Goal: Task Accomplishment & Management: Complete application form

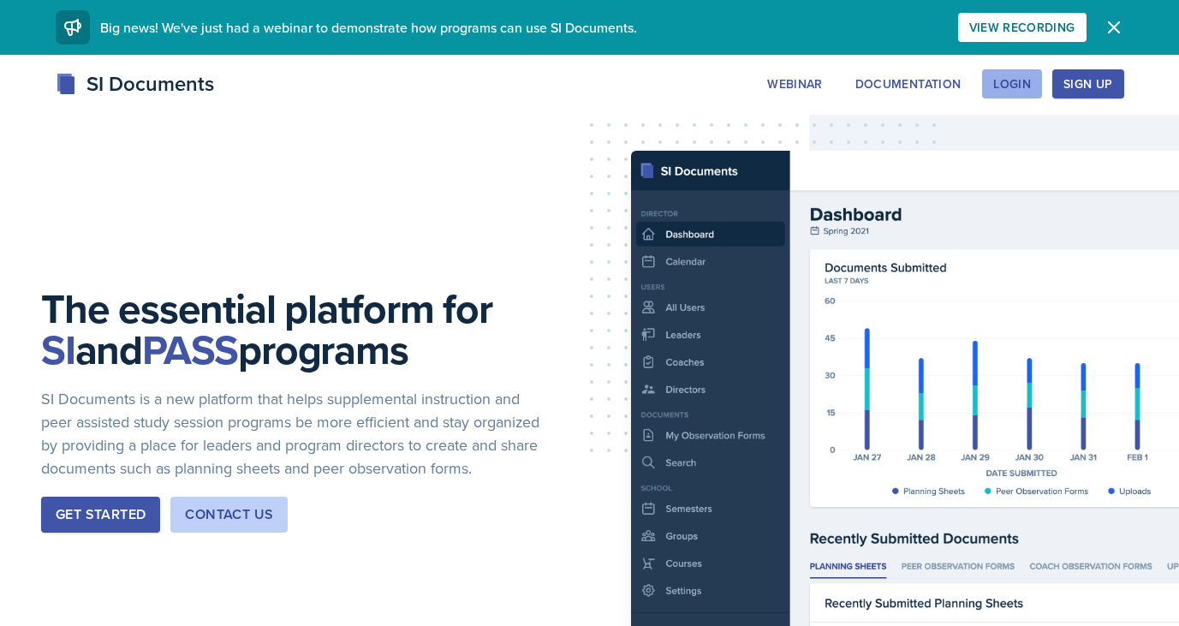
click at [1008, 82] on div "Login" at bounding box center [1012, 84] width 38 height 14
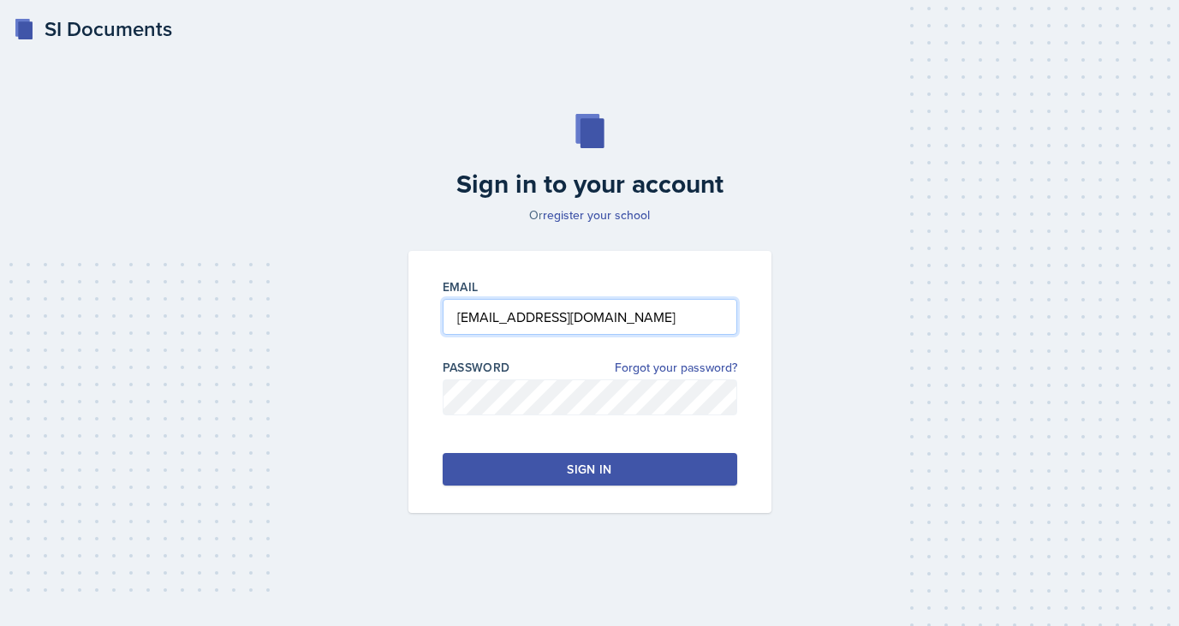
type input "[EMAIL_ADDRESS][DOMAIN_NAME]"
click at [516, 461] on button "Sign in" at bounding box center [589, 469] width 294 height 33
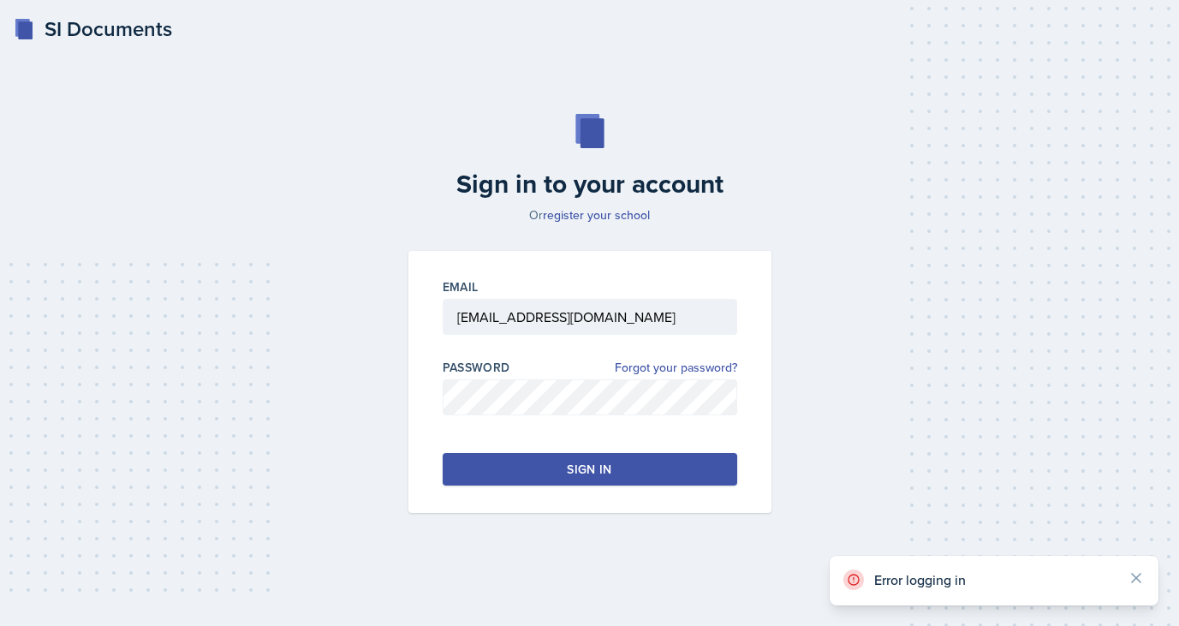
click at [1142, 577] on icon at bounding box center [1135, 577] width 17 height 17
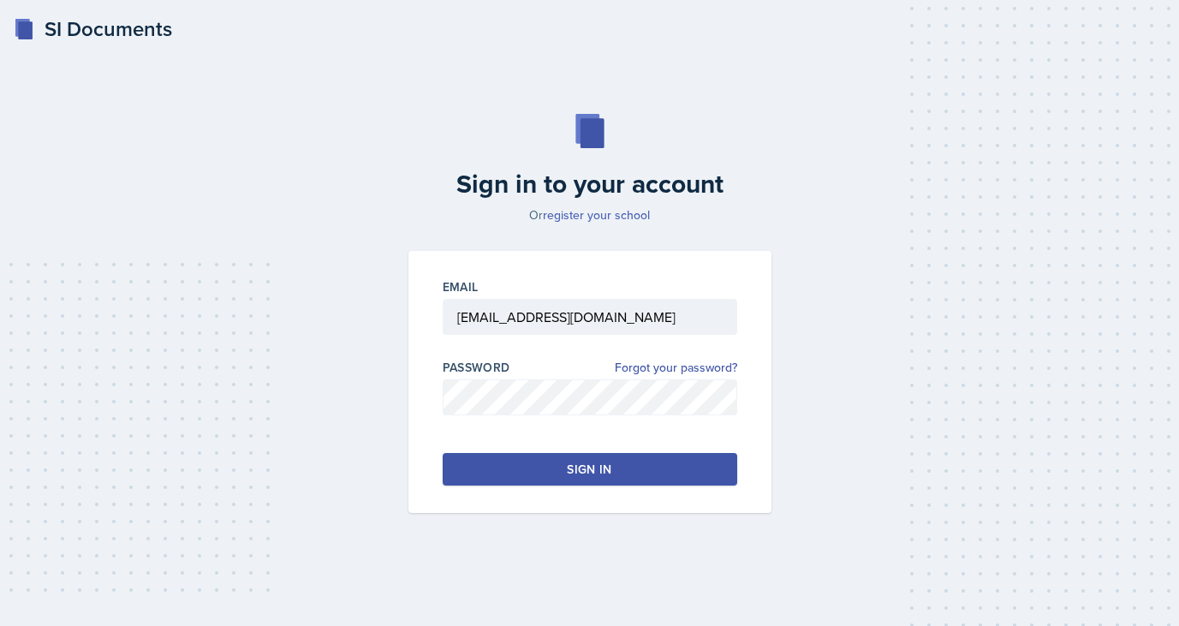
click at [600, 214] on link "register your school" at bounding box center [596, 214] width 107 height 17
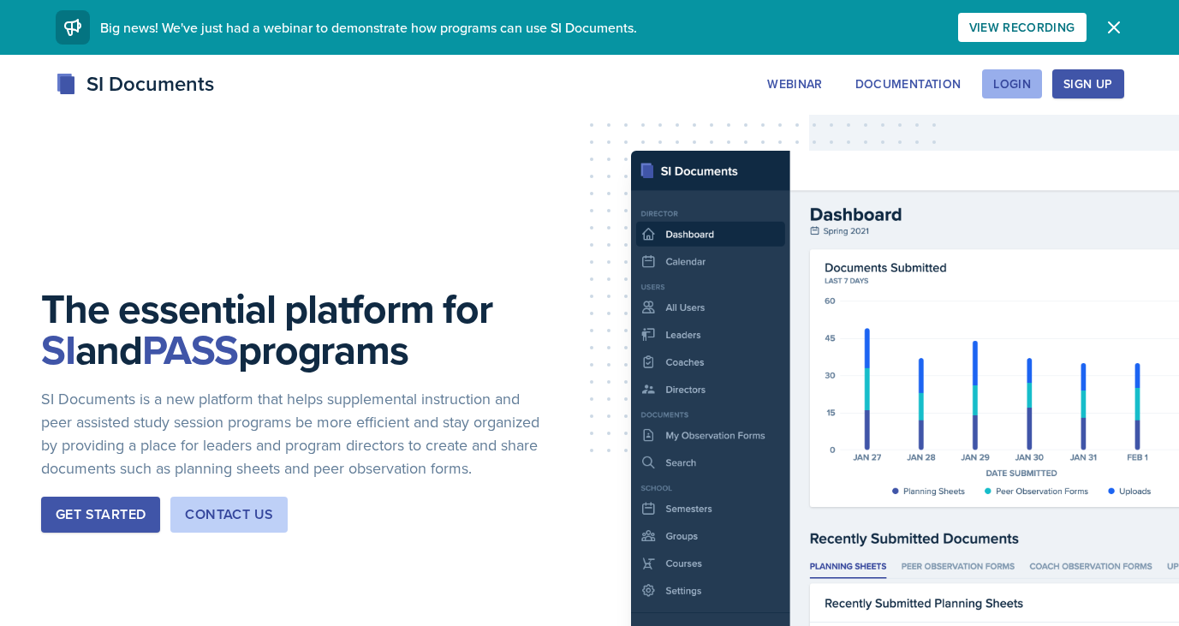
click at [1023, 86] on div "Login" at bounding box center [1012, 84] width 38 height 14
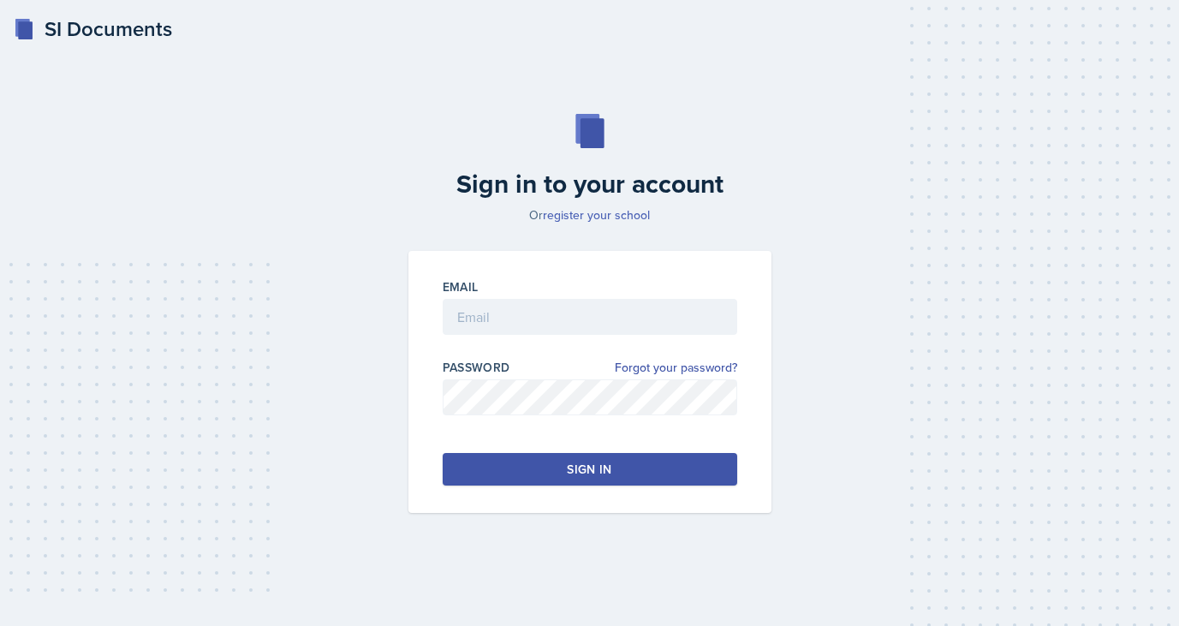
click at [590, 214] on link "register your school" at bounding box center [596, 214] width 107 height 17
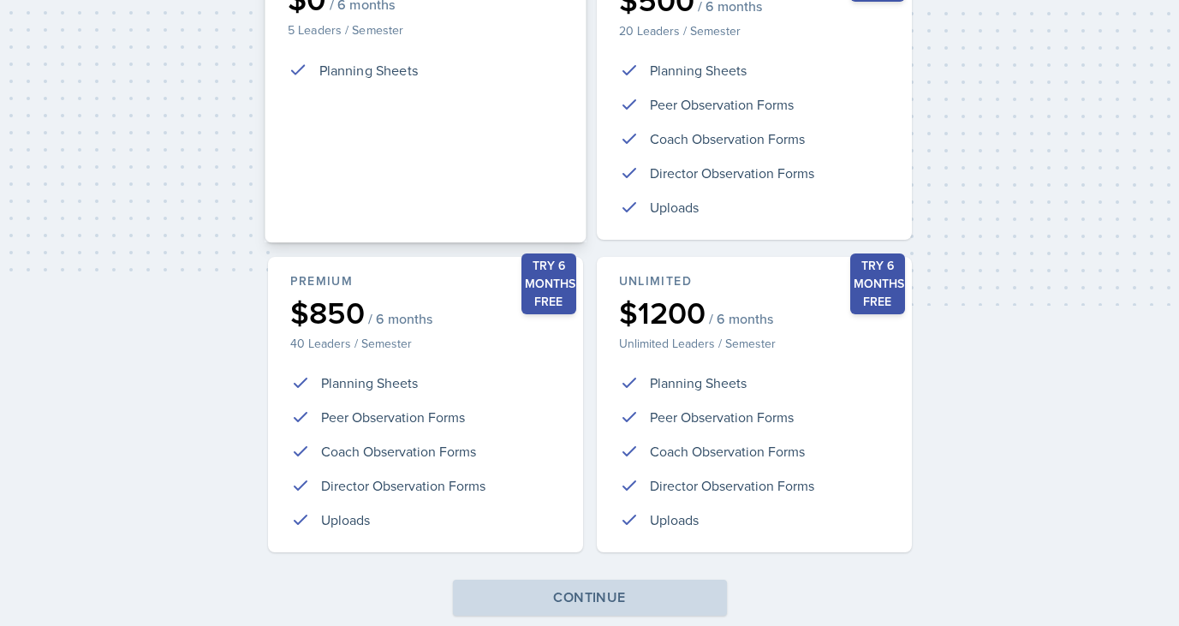
scroll to position [328, 0]
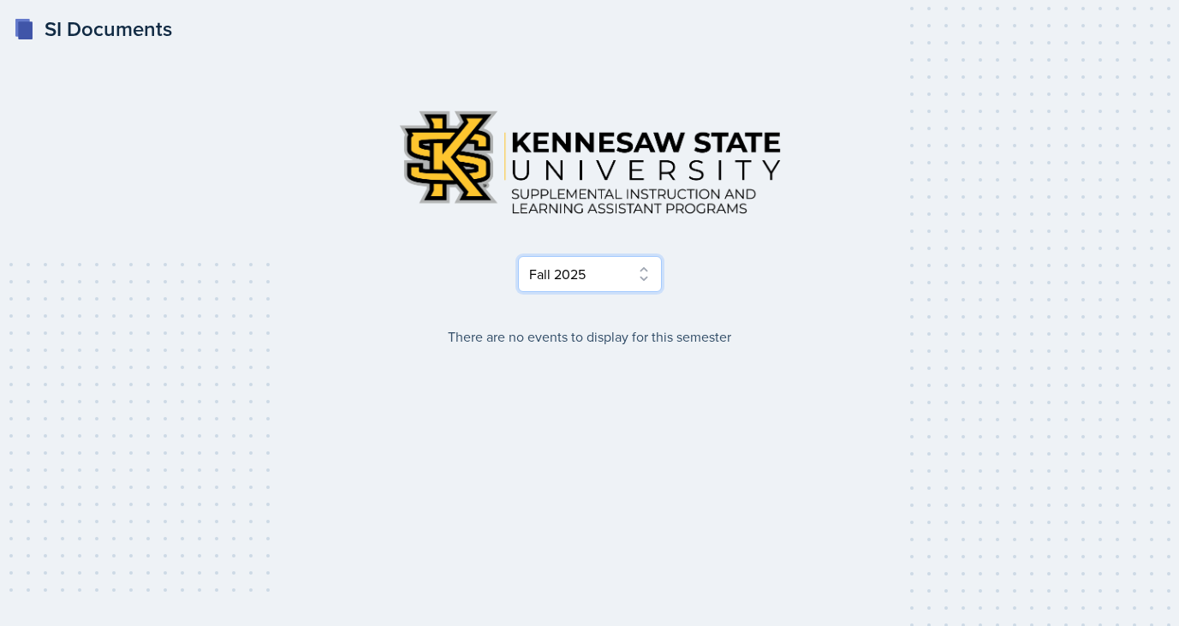
select select "515a866e-7596-43ee-a538-4da7a47c8e37"
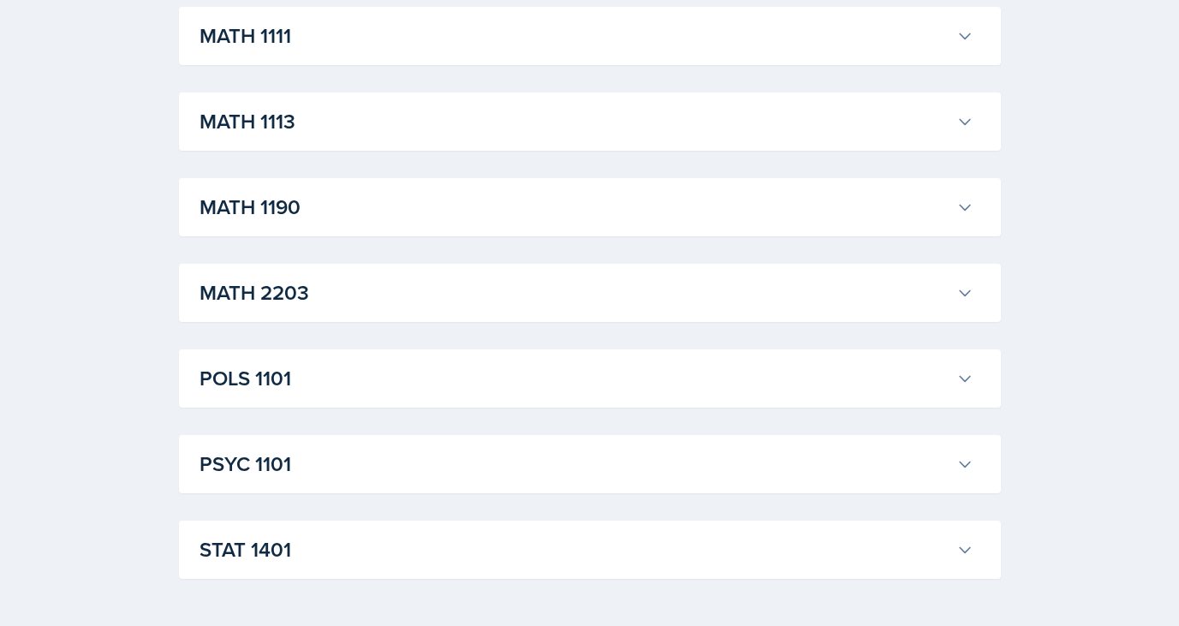
scroll to position [1090, 0]
click at [440, 485] on div "PSYC 1101 Jared Stewart Professor: Meghan Bankhead Export to Google Calendar Re…" at bounding box center [590, 463] width 822 height 58
click at [439, 460] on h3 "PSYC 1101" at bounding box center [574, 463] width 750 height 31
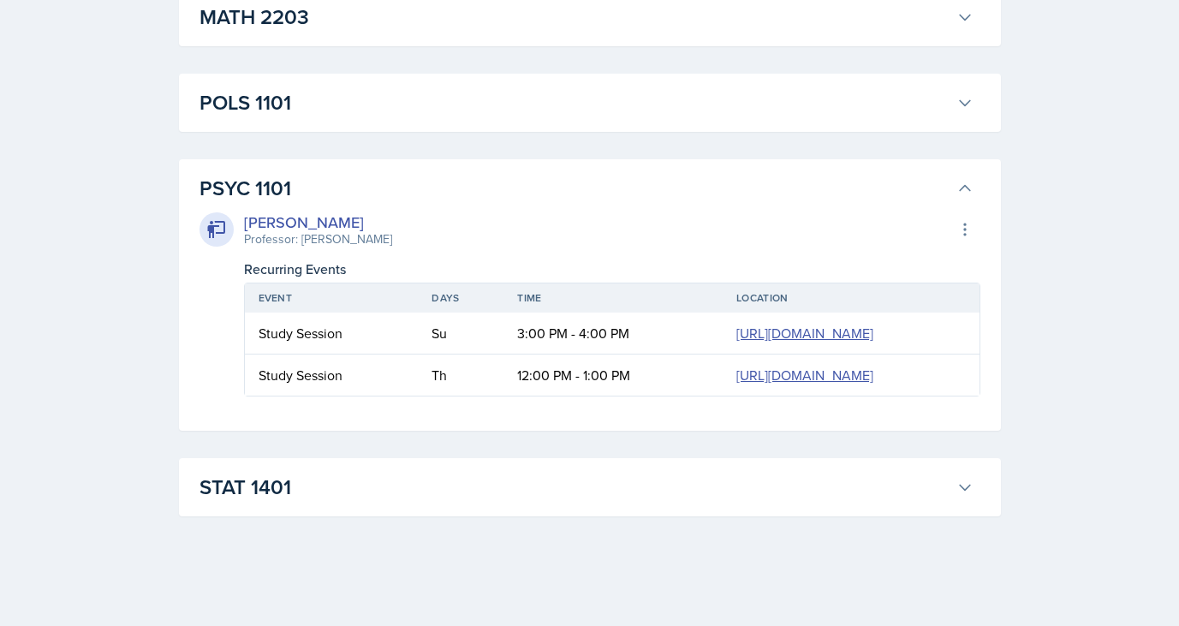
scroll to position [1365, 0]
click at [960, 178] on button "PSYC 1101" at bounding box center [586, 188] width 781 height 38
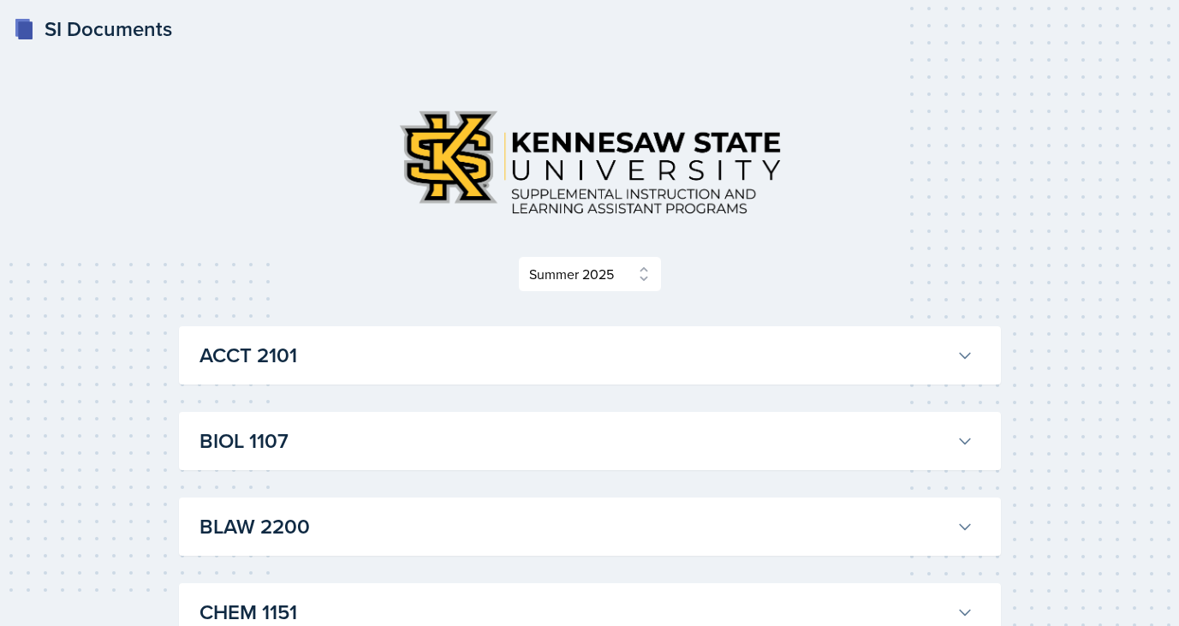
scroll to position [0, 0]
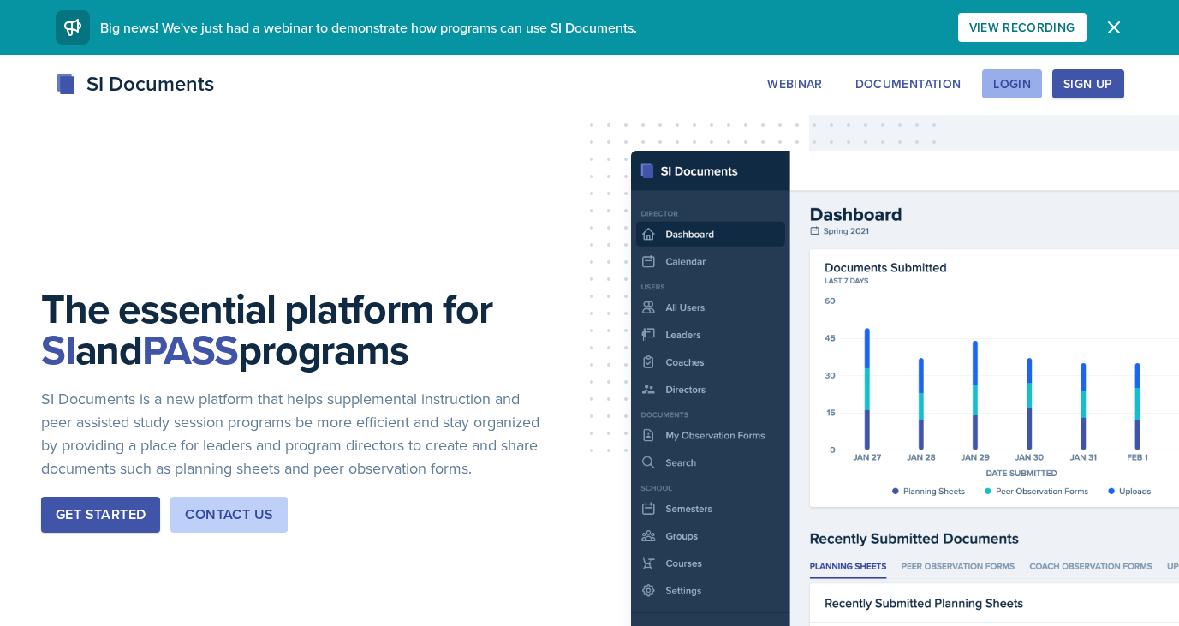
click at [1012, 86] on div "Login" at bounding box center [1012, 84] width 38 height 14
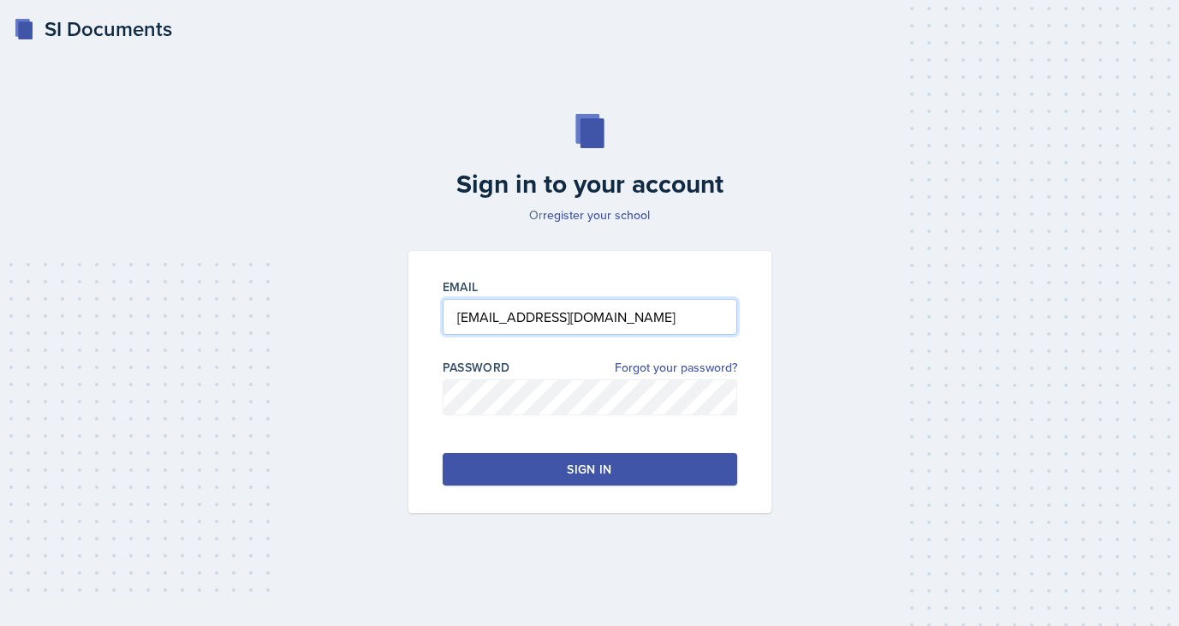
type input "[EMAIL_ADDRESS][DOMAIN_NAME]"
click at [599, 477] on div "Sign in" at bounding box center [589, 468] width 45 height 17
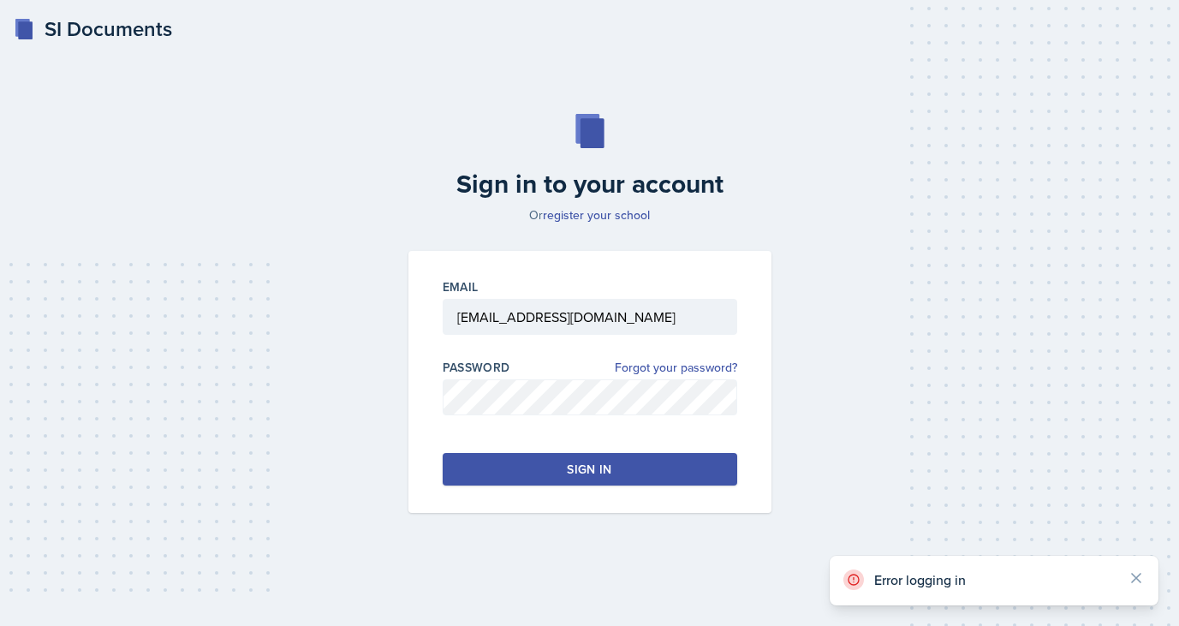
click at [1126, 578] on div "Error logging in" at bounding box center [993, 580] width 301 height 22
click at [1137, 575] on icon at bounding box center [1135, 577] width 17 height 17
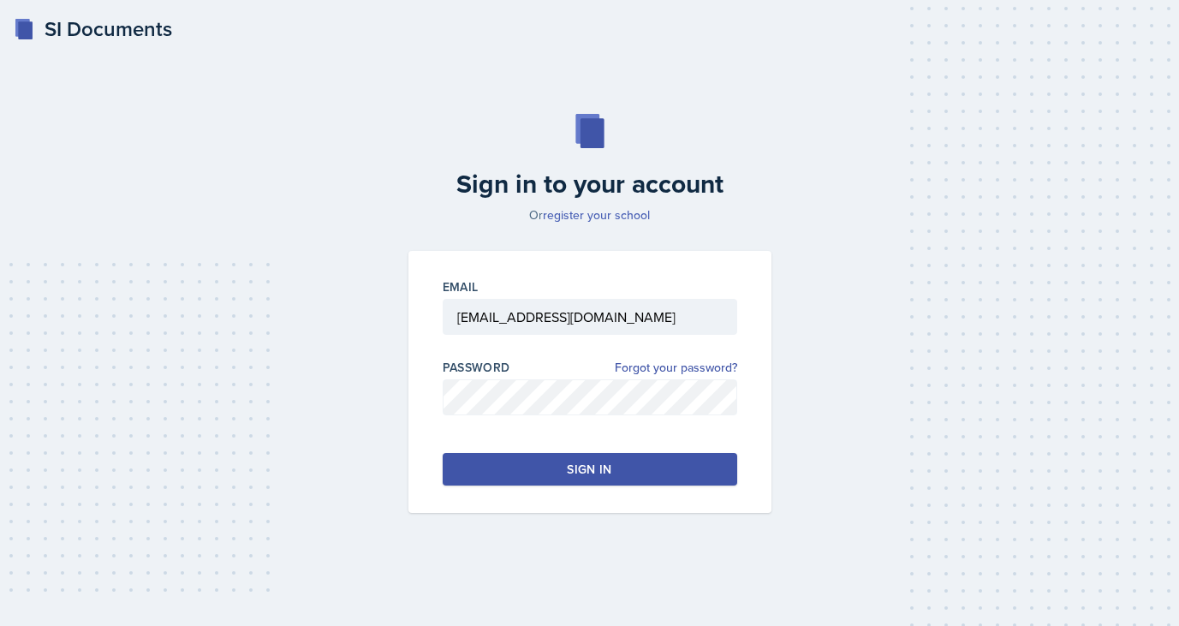
click at [598, 215] on link "register your school" at bounding box center [596, 214] width 107 height 17
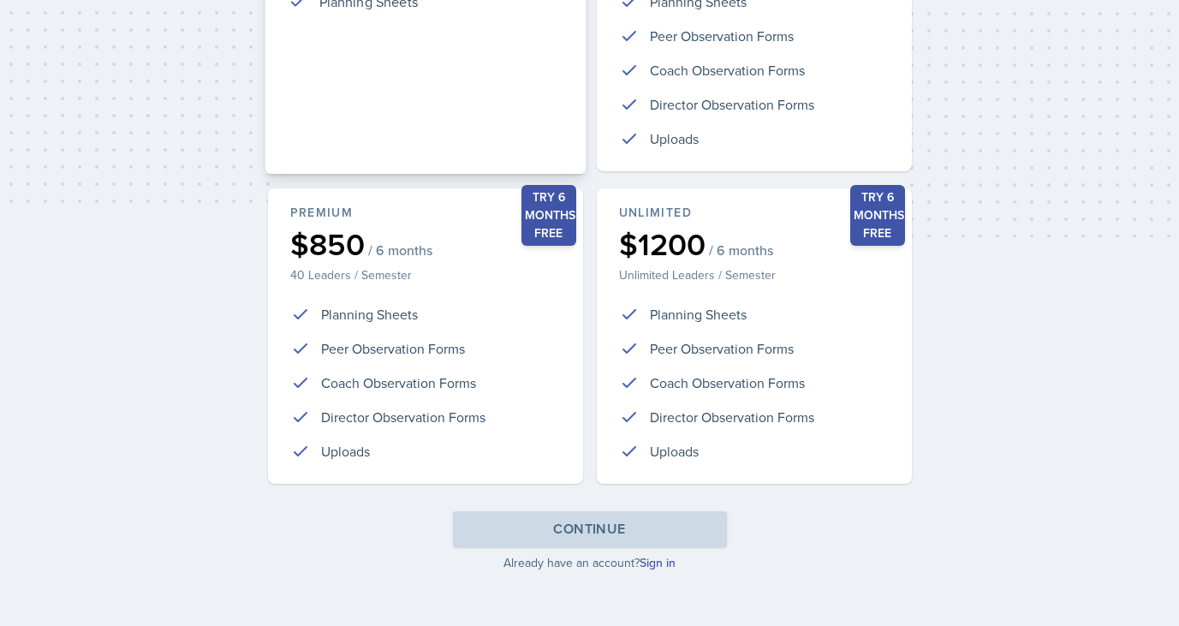
scroll to position [389, 0]
click at [656, 564] on link "Sign in" at bounding box center [657, 562] width 36 height 17
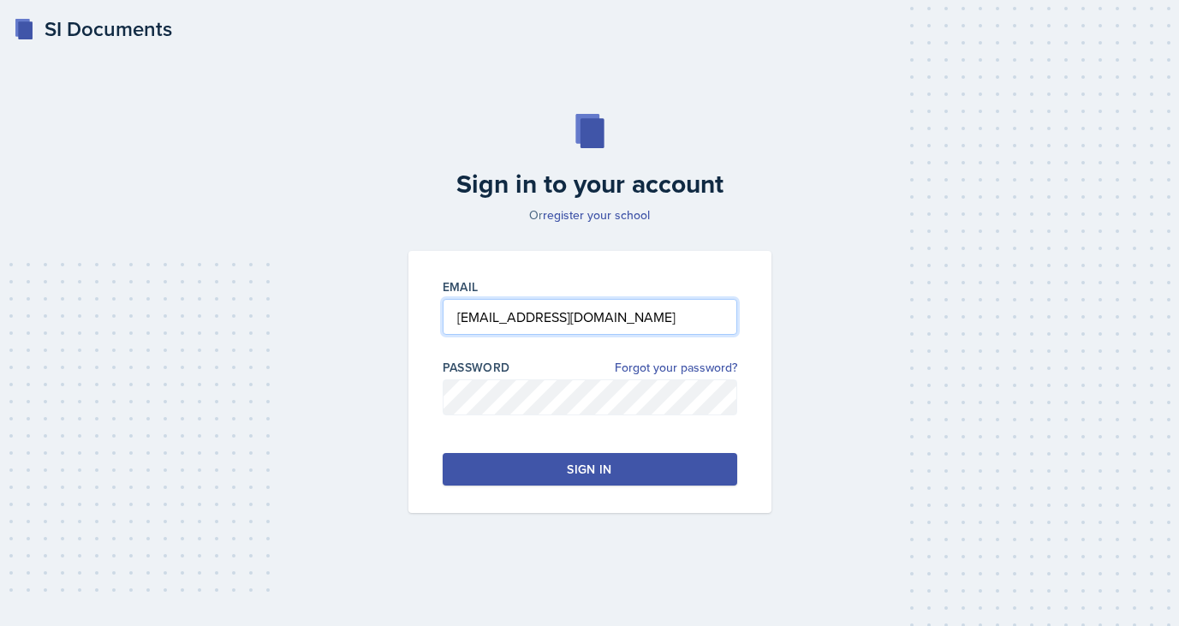
type input "akisley@students.kennesaw.edu"
click at [517, 474] on button "Sign in" at bounding box center [589, 469] width 294 height 33
click at [566, 460] on button "Sign in" at bounding box center [589, 469] width 294 height 33
